Goal: Task Accomplishment & Management: Use online tool/utility

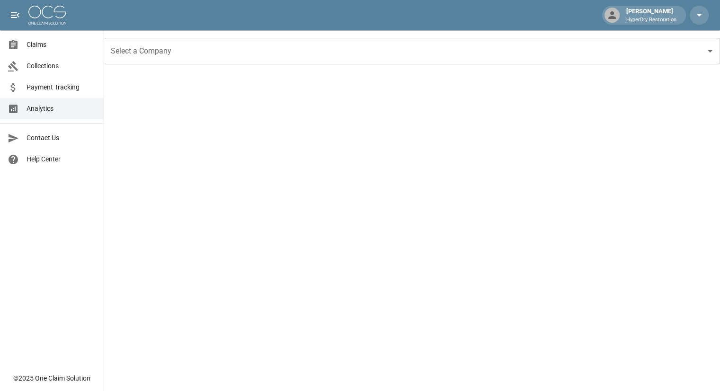
click at [48, 52] on link "Claims" at bounding box center [52, 44] width 104 height 21
